Goal: Information Seeking & Learning: Learn about a topic

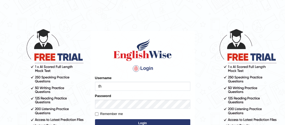
type input "t"
type input "Thinley1"
drag, startPoint x: 132, startPoint y: 100, endPoint x: 130, endPoint y: 98, distance: 2.8
click at [130, 98] on div "Password" at bounding box center [142, 101] width 95 height 15
click at [96, 114] on input "Remember me" at bounding box center [96, 114] width 3 height 3
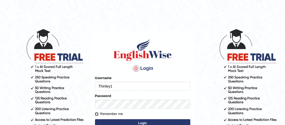
checkbox input "true"
click at [101, 119] on button "Login" at bounding box center [142, 123] width 95 height 8
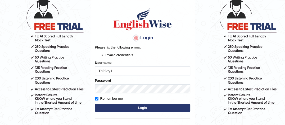
scroll to position [32, 0]
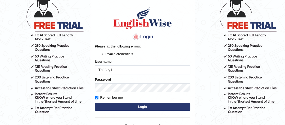
click at [155, 108] on button "Login" at bounding box center [142, 107] width 95 height 8
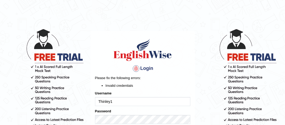
click at [217, 83] on body "Login Please fix the following errors: Invalid credentials Username Thinley1 Pa…" at bounding box center [142, 76] width 285 height 125
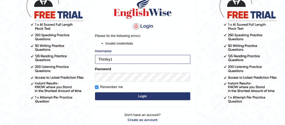
scroll to position [53, 0]
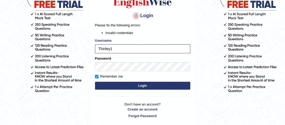
click at [148, 85] on button "Login" at bounding box center [142, 86] width 95 height 8
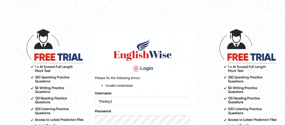
click at [147, 85] on li "Invalid credentials" at bounding box center [147, 85] width 85 height 5
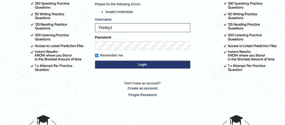
scroll to position [82, 0]
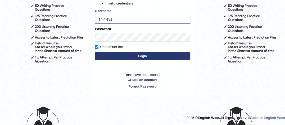
click at [145, 85] on link "Forgot Password" at bounding box center [142, 86] width 95 height 5
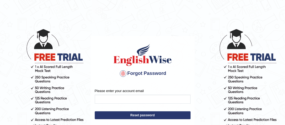
click at [127, 114] on button "Reset password" at bounding box center [143, 116] width 96 height 8
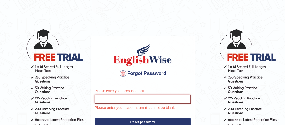
click at [127, 102] on input "Please enter your account email" at bounding box center [143, 99] width 96 height 9
type input "N"
type input "namgayt920@gmail.com"
click at [95, 118] on button "Reset password" at bounding box center [143, 122] width 96 height 8
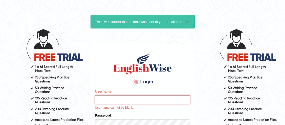
click at [153, 100] on input "Username" at bounding box center [142, 99] width 95 height 9
type input "Thinley1"
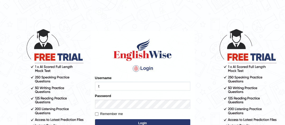
type input "Thinley1"
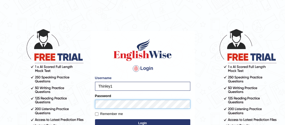
click at [95, 119] on button "Login" at bounding box center [142, 123] width 95 height 8
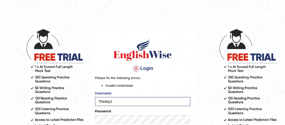
click at [200, 109] on body "Login Please fix the following errors: Invalid credentials Username Thinley1 Pa…" at bounding box center [142, 76] width 285 height 125
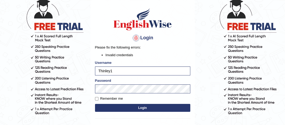
scroll to position [32, 0]
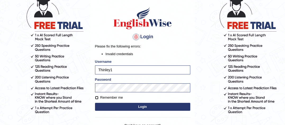
click at [96, 96] on input "Remember me" at bounding box center [96, 97] width 3 height 3
checkbox input "true"
click at [100, 104] on button "Login" at bounding box center [142, 107] width 95 height 8
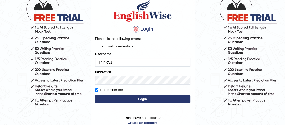
scroll to position [42, 0]
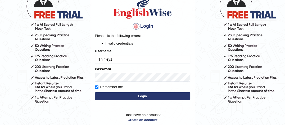
click at [135, 96] on button "Login" at bounding box center [142, 96] width 95 height 8
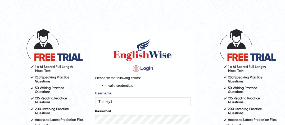
drag, startPoint x: 112, startPoint y: 115, endPoint x: 150, endPoint y: 29, distance: 94.0
click at [150, 29] on main "Login Please fix the following errors: Invalid credentials Username Thinley1 Pa…" at bounding box center [143, 96] width 106 height 165
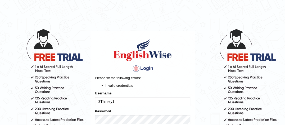
type input "Thinley1"
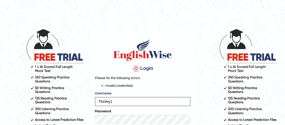
click at [195, 112] on main "Login Please fix the following errors: Invalid credentials Username Thinley1 Pa…" at bounding box center [143, 96] width 106 height 165
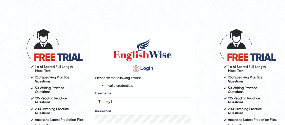
click at [195, 112] on main "Login Please fix the following errors: Invalid credentials Username Thinley1 Pa…" at bounding box center [143, 96] width 106 height 165
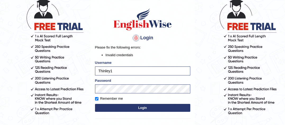
scroll to position [32, 0]
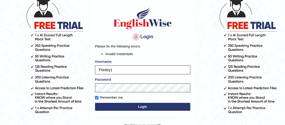
click at [172, 104] on button "Login" at bounding box center [142, 107] width 95 height 8
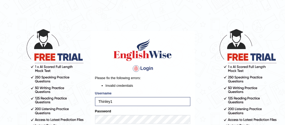
click at [202, 91] on body "Login Please fix the following errors: Invalid credentials Username Thinley1 Pa…" at bounding box center [142, 76] width 285 height 125
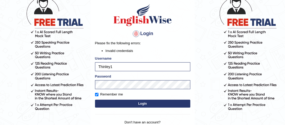
scroll to position [42, 0]
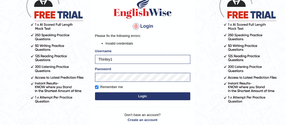
click at [153, 96] on button "Login" at bounding box center [142, 96] width 95 height 8
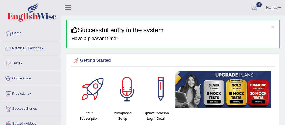
click at [21, 48] on link "Practice Questions" at bounding box center [30, 47] width 60 height 13
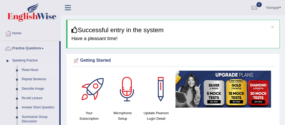
click at [35, 71] on link "Read Aloud" at bounding box center [39, 71] width 40 height 10
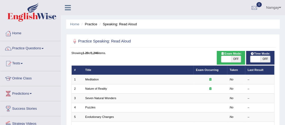
click at [232, 58] on span "OFF" at bounding box center [236, 59] width 10 height 6
checkbox input "true"
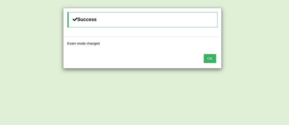
click at [211, 56] on button "OK" at bounding box center [210, 58] width 12 height 9
click at [211, 58] on button "OK" at bounding box center [210, 58] width 12 height 9
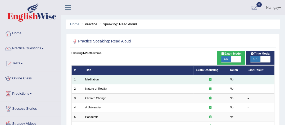
click at [94, 80] on link "Meditation" at bounding box center [91, 79] width 13 height 3
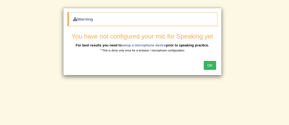
click at [214, 65] on button "OK" at bounding box center [210, 65] width 12 height 9
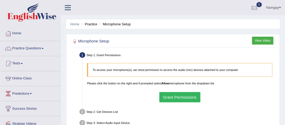
click at [172, 98] on button "Grant Permissions" at bounding box center [179, 97] width 41 height 10
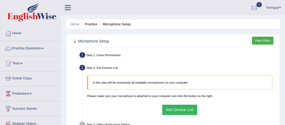
click at [183, 109] on button "Get Device List" at bounding box center [179, 110] width 35 height 10
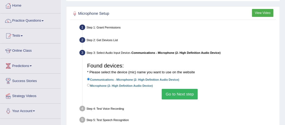
scroll to position [32, 0]
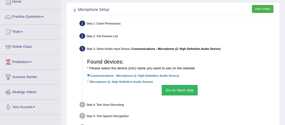
click at [177, 91] on button "Go to Next step" at bounding box center [179, 90] width 36 height 10
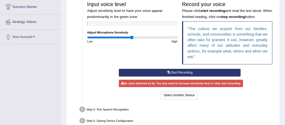
scroll to position [120, 0]
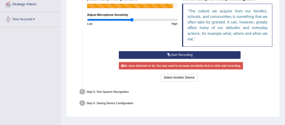
click at [180, 54] on button "Start Recording" at bounding box center [180, 55] width 122 height 8
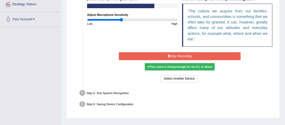
type input "0.76"
click at [121, 20] on input "range" at bounding box center [132, 20] width 90 height 4
click at [170, 57] on button "Stop Recording" at bounding box center [180, 56] width 122 height 8
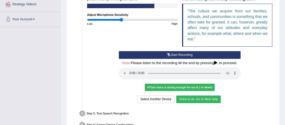
click at [202, 100] on button "Voice is ok. Go to Next step" at bounding box center [198, 100] width 44 height 8
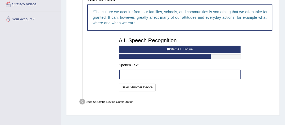
click at [181, 49] on button "Start A.I. Engine" at bounding box center [180, 50] width 122 height 8
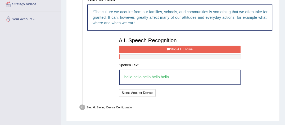
click at [181, 49] on button "Stop A.I. Engine" at bounding box center [180, 50] width 122 height 8
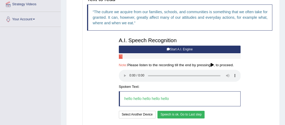
click at [170, 113] on button "Speech is ok. Go to Last step" at bounding box center [180, 115] width 47 height 8
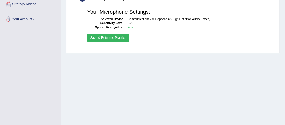
click at [110, 38] on button "Save & Return to Practice" at bounding box center [108, 38] width 42 height 8
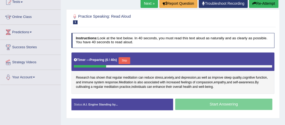
scroll to position [74, 0]
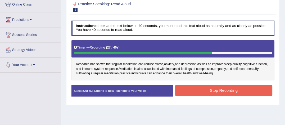
click at [219, 91] on button "Stop Recording" at bounding box center [223, 90] width 97 height 10
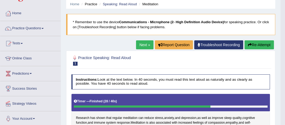
scroll to position [19, 0]
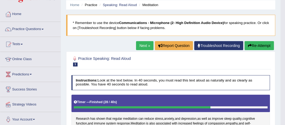
click at [141, 45] on link "Next »" at bounding box center [144, 45] width 17 height 9
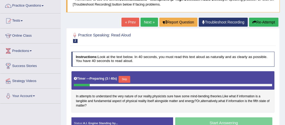
scroll to position [53, 0]
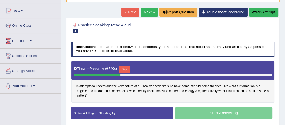
click at [254, 14] on button "Re-Attempt" at bounding box center [263, 12] width 29 height 9
click at [123, 70] on button "Skip" at bounding box center [123, 69] width 11 height 7
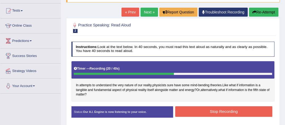
click at [194, 111] on button "Stop Recording" at bounding box center [223, 112] width 97 height 10
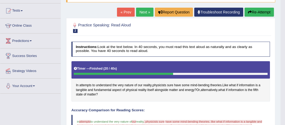
click at [254, 11] on button "Re-Attempt" at bounding box center [258, 12] width 29 height 9
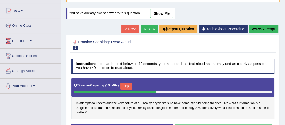
click at [254, 31] on button "Re-Attempt" at bounding box center [263, 29] width 29 height 9
click at [263, 29] on button "Re-Attempt" at bounding box center [263, 29] width 29 height 9
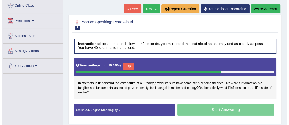
scroll to position [74, 0]
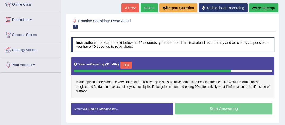
click at [228, 107] on div "Start Answering" at bounding box center [223, 109] width 101 height 13
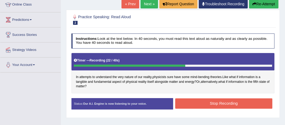
click at [198, 102] on button "Stop Recording" at bounding box center [223, 104] width 97 height 10
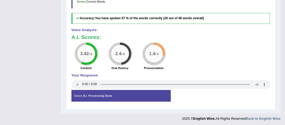
scroll to position [220, 0]
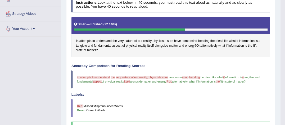
scroll to position [1, 0]
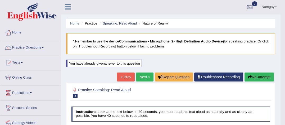
click at [144, 77] on link "Next »" at bounding box center [144, 77] width 17 height 9
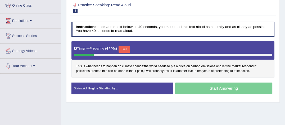
scroll to position [74, 0]
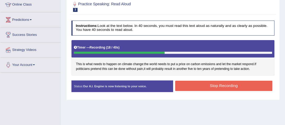
click at [199, 90] on div "Stop Recording" at bounding box center [223, 87] width 101 height 12
click at [201, 87] on button "Stop Recording" at bounding box center [223, 86] width 97 height 10
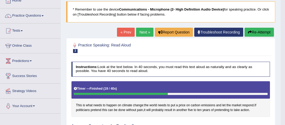
scroll to position [23, 0]
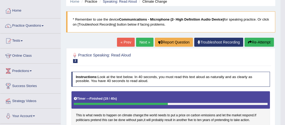
click at [147, 43] on link "Next »" at bounding box center [144, 42] width 17 height 9
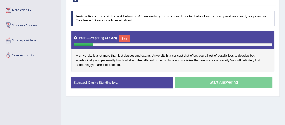
scroll to position [85, 0]
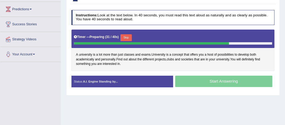
click at [127, 37] on button "Skip" at bounding box center [125, 37] width 11 height 7
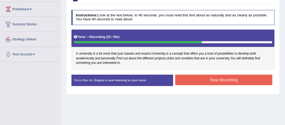
click at [197, 80] on button "Stop Recording" at bounding box center [223, 80] width 97 height 10
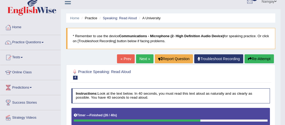
scroll to position [0, 0]
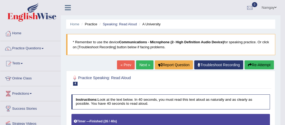
click at [42, 48] on link "Practice Questions" at bounding box center [30, 47] width 60 height 13
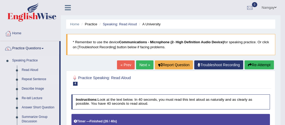
click at [34, 79] on link "Repeat Sentence" at bounding box center [39, 80] width 40 height 10
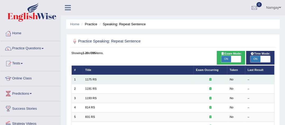
click at [93, 82] on td "1175 RS" at bounding box center [138, 79] width 110 height 9
click at [92, 80] on link "1175 RS" at bounding box center [90, 79] width 11 height 3
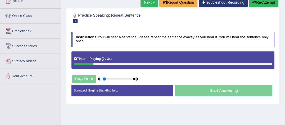
scroll to position [63, 0]
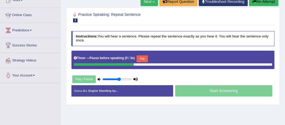
click at [118, 78] on input "range" at bounding box center [116, 80] width 29 height 4
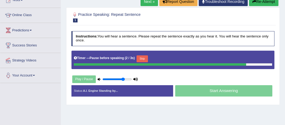
type input "0.75"
click at [123, 78] on input "range" at bounding box center [116, 80] width 29 height 4
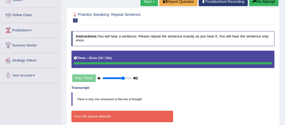
click at [145, 0] on link "Next »" at bounding box center [148, 1] width 17 height 9
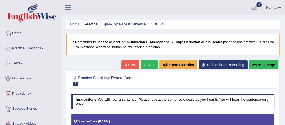
click at [272, 80] on div at bounding box center [172, 81] width 203 height 14
click at [147, 65] on link "Next »" at bounding box center [148, 65] width 17 height 9
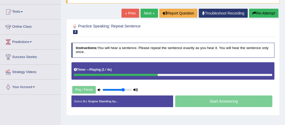
scroll to position [53, 0]
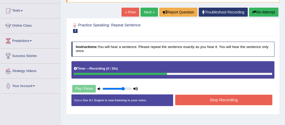
click at [191, 99] on button "Stop Recording" at bounding box center [223, 100] width 97 height 10
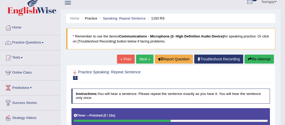
scroll to position [0, 0]
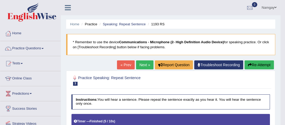
click at [43, 48] on span at bounding box center [42, 48] width 2 height 1
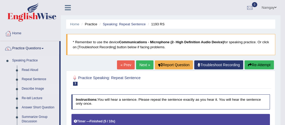
click at [39, 89] on link "Describe Image" at bounding box center [39, 89] width 40 height 10
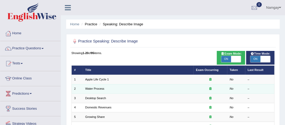
drag, startPoint x: 92, startPoint y: 89, endPoint x: 100, endPoint y: 93, distance: 9.0
click at [100, 93] on td "Water Process" at bounding box center [138, 88] width 110 height 9
click at [98, 90] on link "Water Process" at bounding box center [94, 88] width 19 height 3
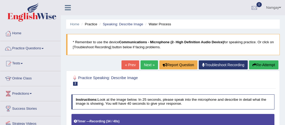
click at [43, 49] on span at bounding box center [42, 48] width 2 height 1
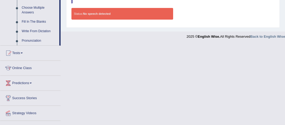
scroll to position [303, 0]
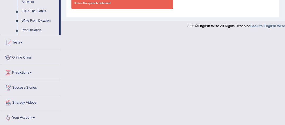
click at [25, 56] on link "Online Class" at bounding box center [30, 56] width 60 height 13
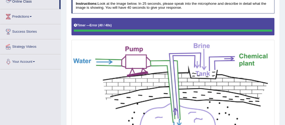
scroll to position [78, 0]
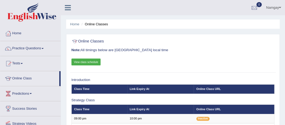
click at [83, 63] on link "View class schedule" at bounding box center [85, 62] width 29 height 7
click at [27, 109] on link "Success Stories" at bounding box center [30, 107] width 60 height 13
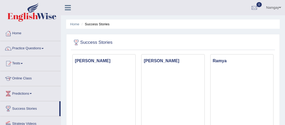
drag, startPoint x: 286, startPoint y: 123, endPoint x: 224, endPoint y: 31, distance: 110.9
drag, startPoint x: 286, startPoint y: 108, endPoint x: 281, endPoint y: 118, distance: 11.1
drag, startPoint x: 281, startPoint y: 118, endPoint x: 169, endPoint y: 34, distance: 140.5
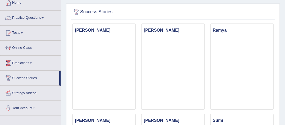
scroll to position [32, 0]
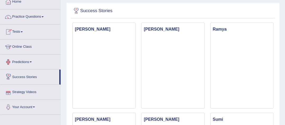
click at [27, 91] on link "Strategy Videos" at bounding box center [30, 91] width 60 height 13
